Goal: Transaction & Acquisition: Obtain resource

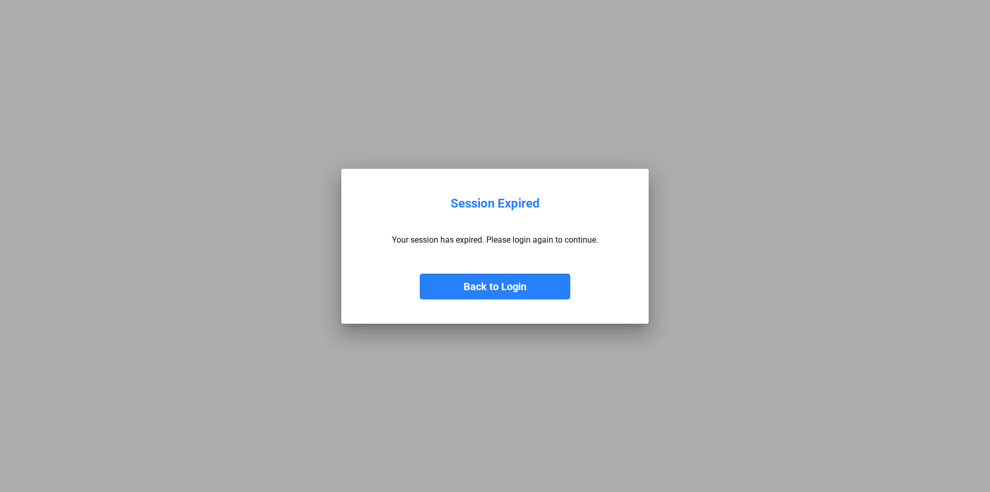
click at [509, 286] on button "Back to Login" at bounding box center [495, 286] width 151 height 26
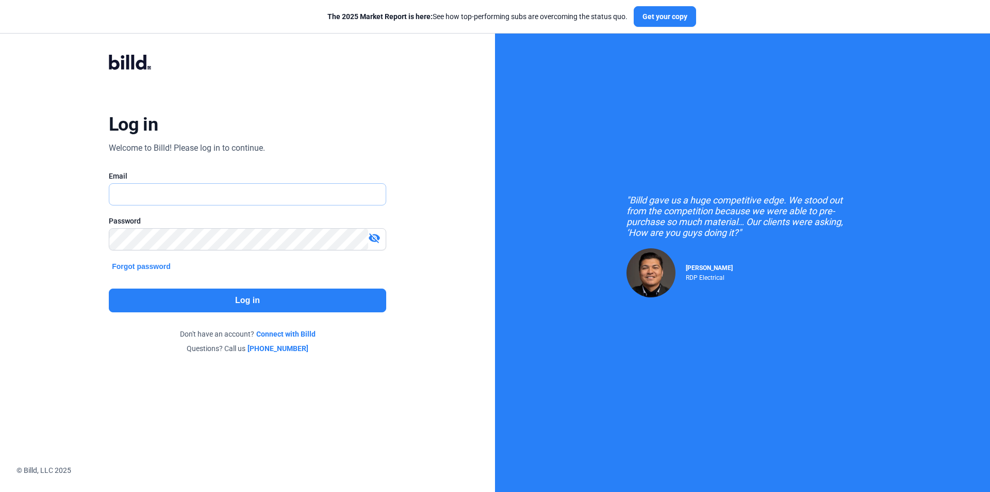
type input "[EMAIL_ADDRESS][DOMAIN_NAME]"
click at [263, 308] on button "Log in" at bounding box center [248, 300] width 278 height 24
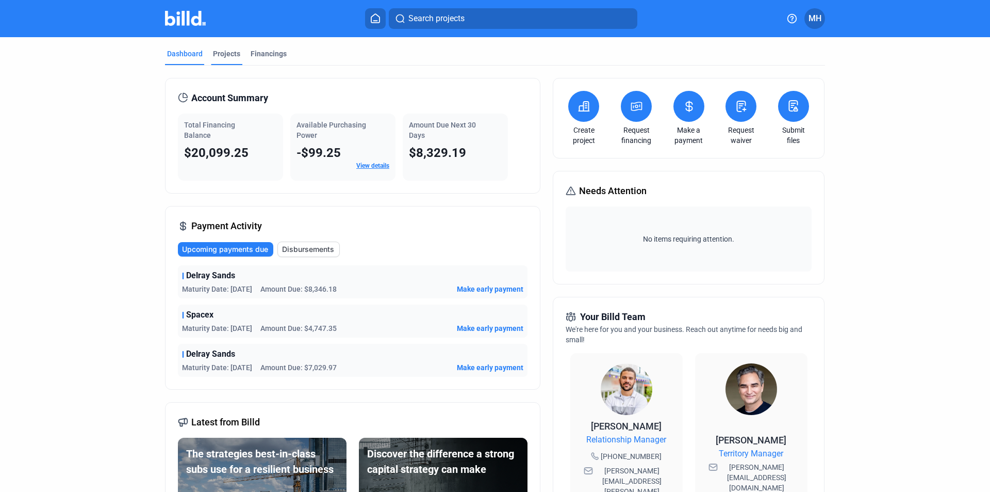
click at [215, 53] on div "Projects" at bounding box center [226, 53] width 27 height 10
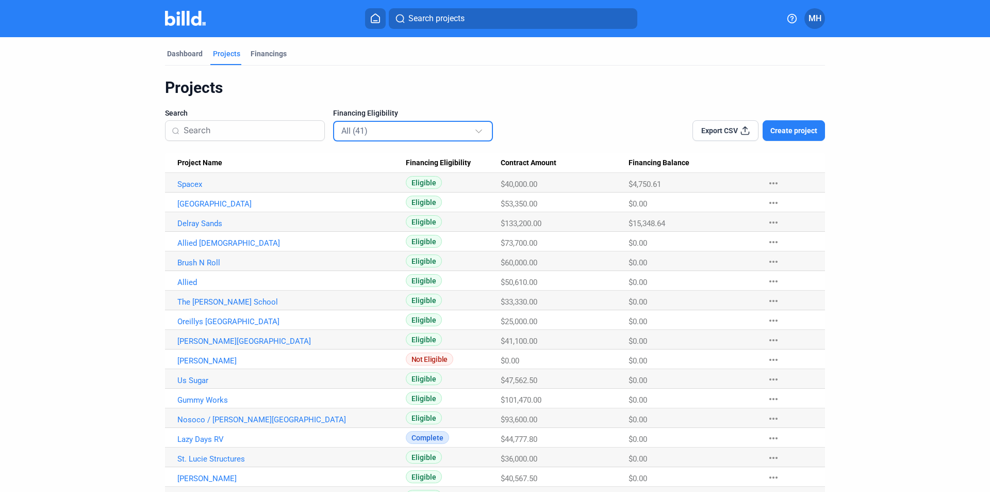
click at [390, 135] on div "All (41)" at bounding box center [407, 130] width 133 height 13
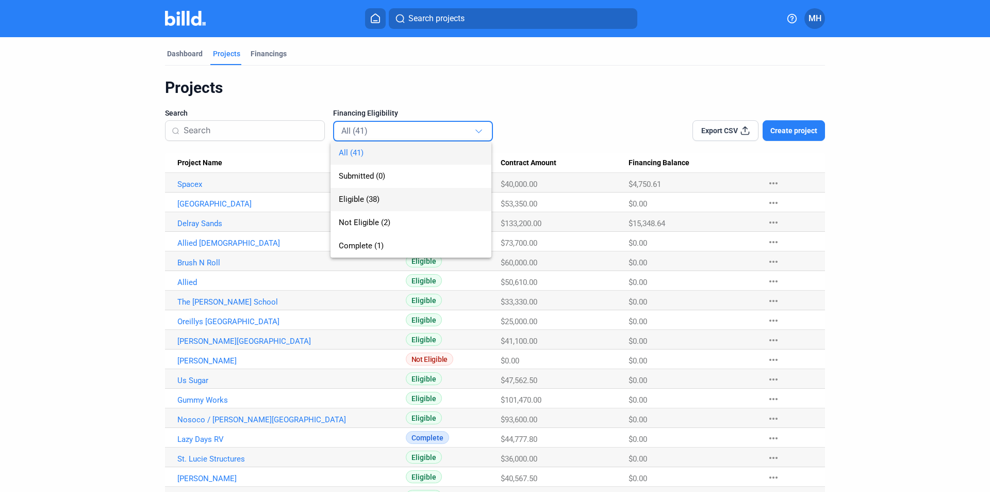
click at [385, 194] on span "Eligible (38)" at bounding box center [411, 199] width 144 height 23
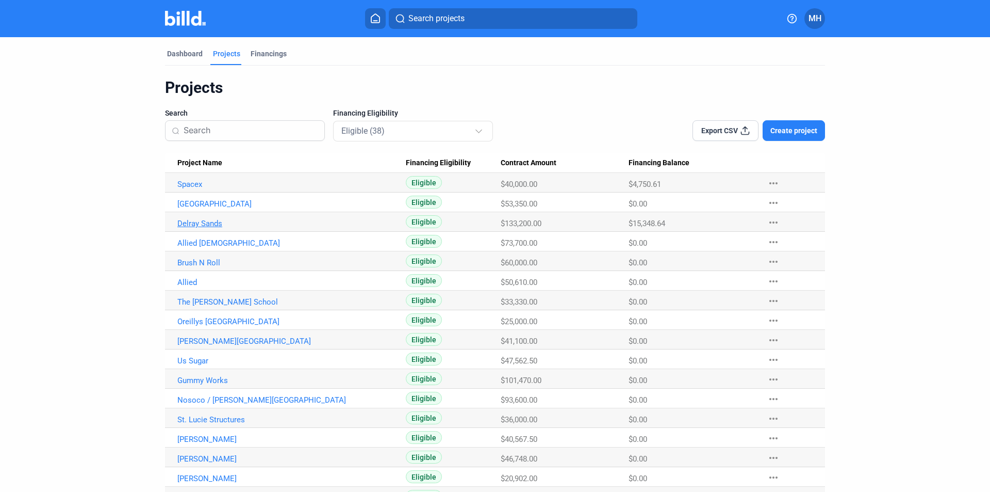
click at [205, 220] on link "Delray Sands" at bounding box center [291, 223] width 229 height 9
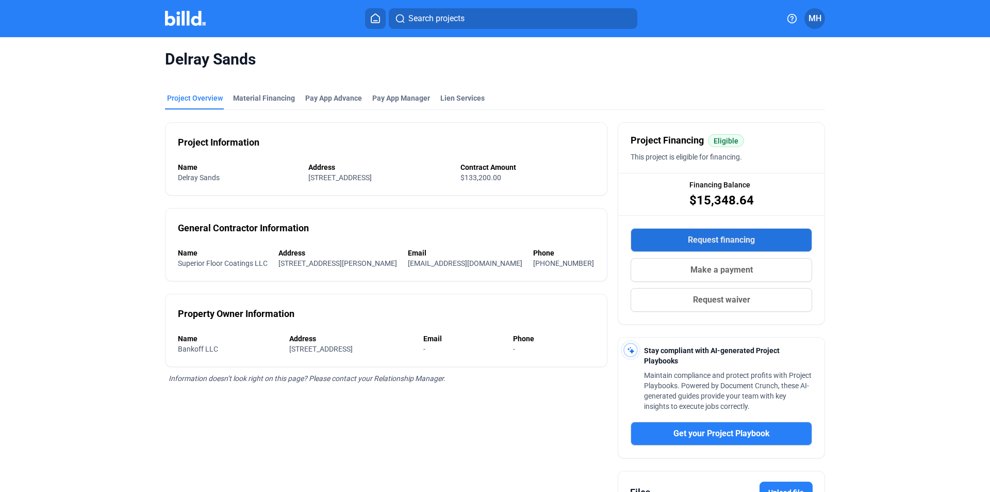
click at [717, 239] on span "Request financing" at bounding box center [721, 240] width 67 height 12
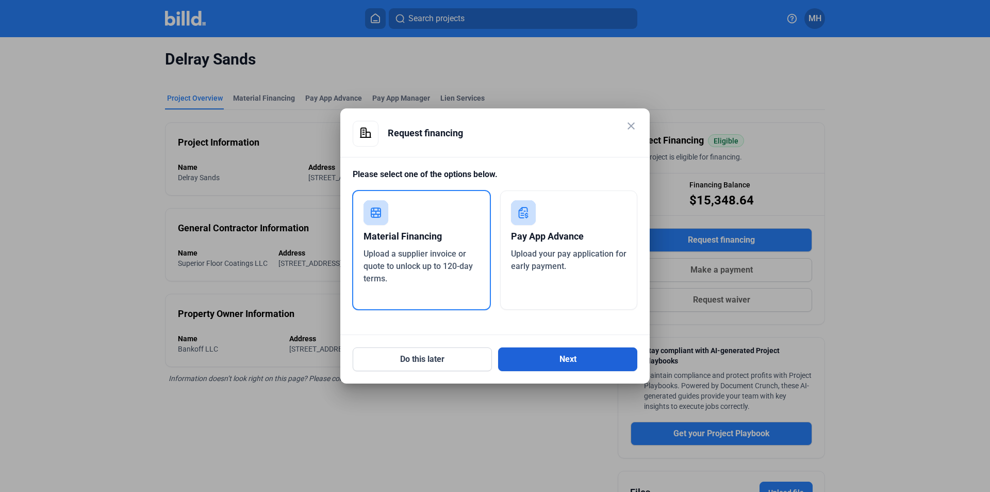
click at [584, 368] on button "Next" at bounding box center [567, 359] width 139 height 24
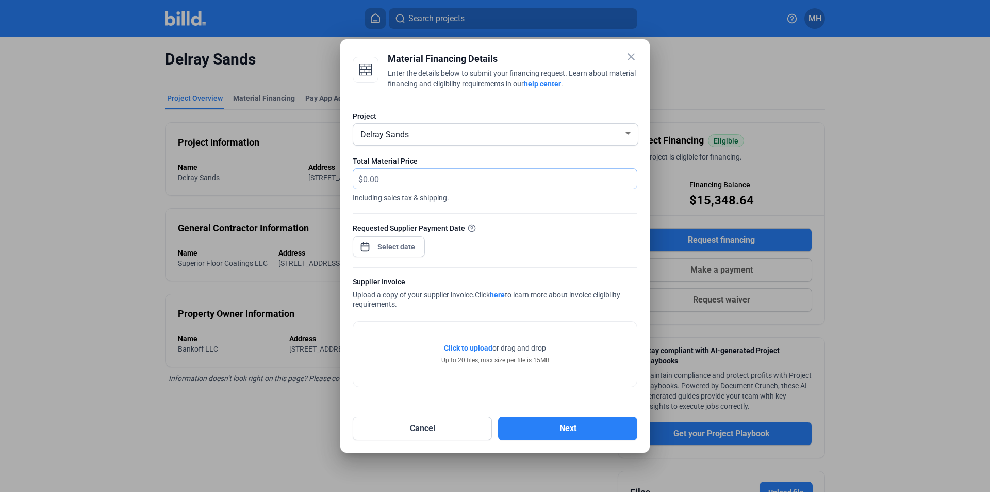
click at [415, 177] on input "text" at bounding box center [500, 179] width 274 height 20
type input "3,646.56"
click at [398, 243] on div "close Material Financing Details Enter the details below to submit your financi…" at bounding box center [495, 246] width 990 height 492
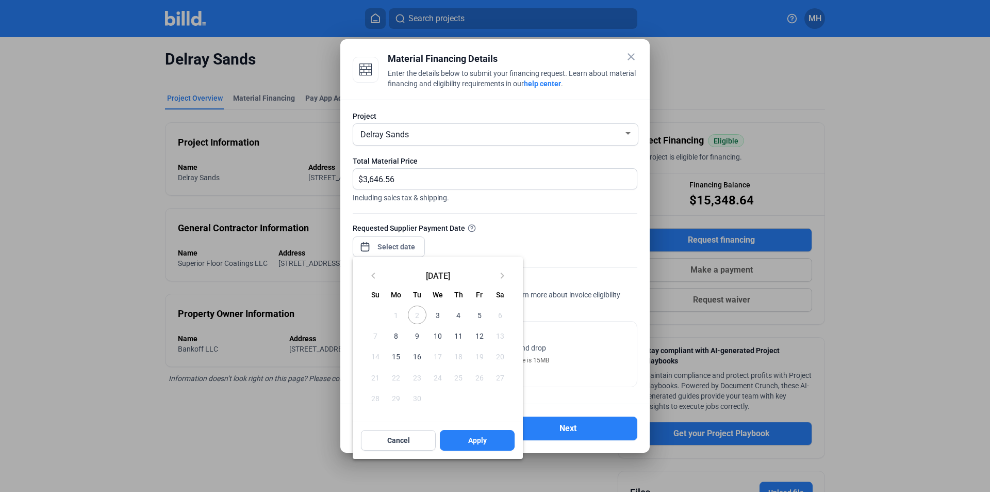
click at [433, 317] on span "3" at bounding box center [438, 314] width 19 height 19
click at [437, 314] on span "3" at bounding box center [438, 314] width 19 height 19
click at [476, 435] on span "Apply" at bounding box center [477, 440] width 19 height 10
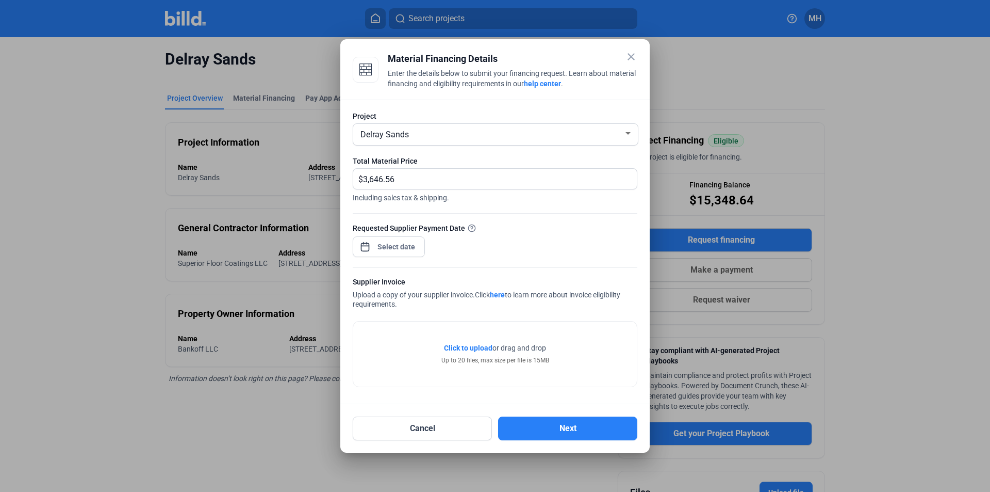
click at [481, 347] on span "Click to upload" at bounding box center [468, 348] width 48 height 8
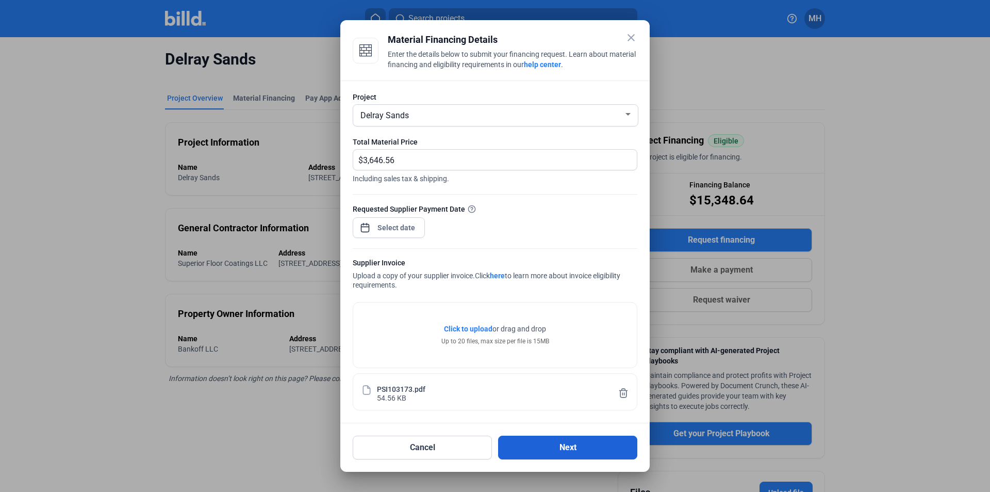
click at [555, 441] on button "Next" at bounding box center [567, 447] width 139 height 24
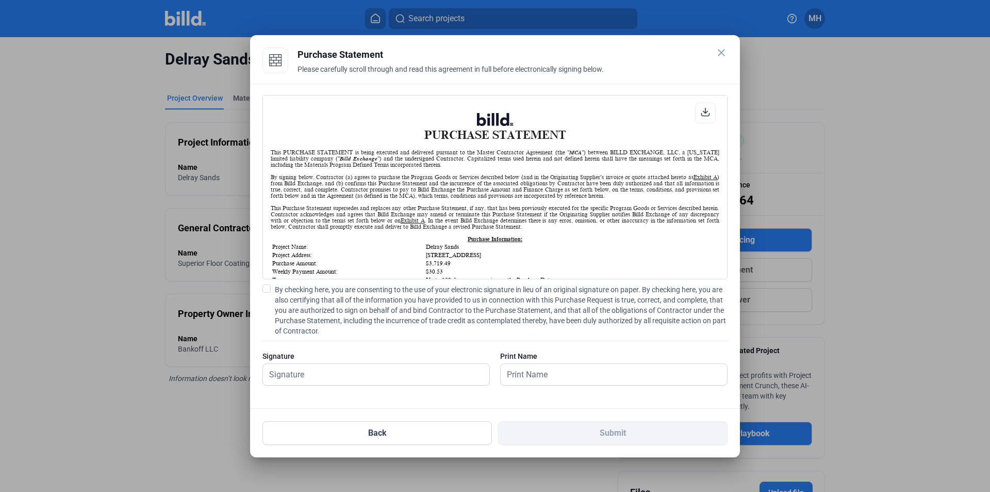
scroll to position [1, 0]
click at [295, 377] on input "text" at bounding box center [370, 374] width 215 height 21
type input "[PERSON_NAME]"
click at [268, 285] on span at bounding box center [267, 288] width 8 height 8
click at [0, 0] on input "By checking here, you are consenting to the use of your electronic signature in…" at bounding box center [0, 0] width 0 height 0
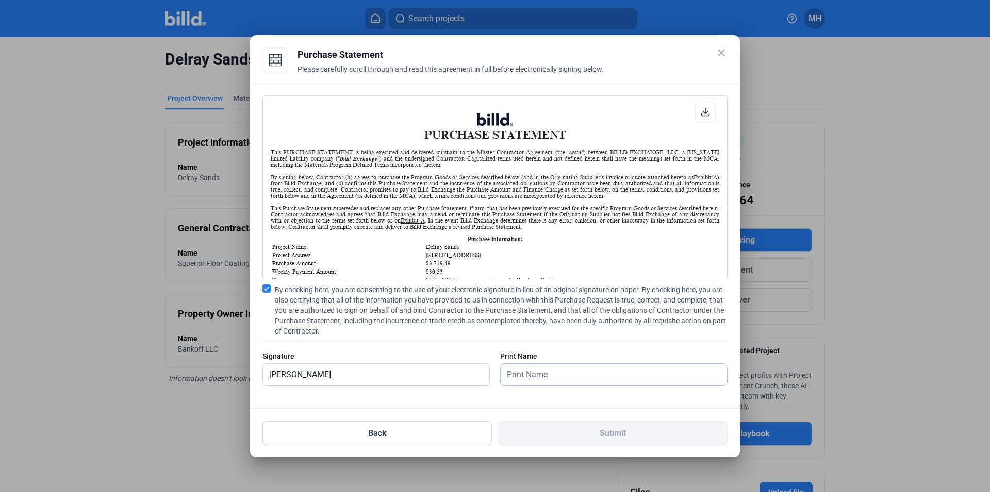
click at [549, 378] on input "text" at bounding box center [608, 374] width 215 height 21
type input "[PERSON_NAME]"
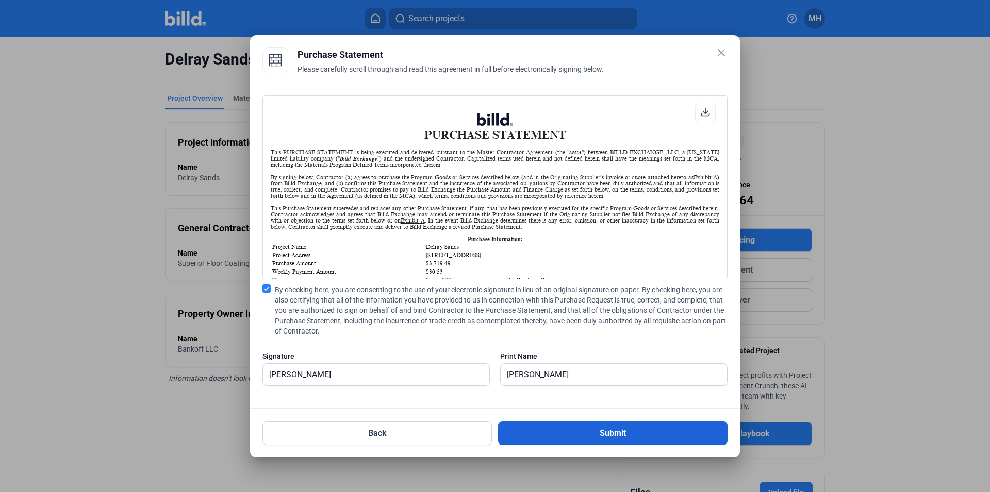
click at [589, 434] on button "Submit" at bounding box center [613, 433] width 230 height 24
